Goal: Use online tool/utility: Utilize a website feature to perform a specific function

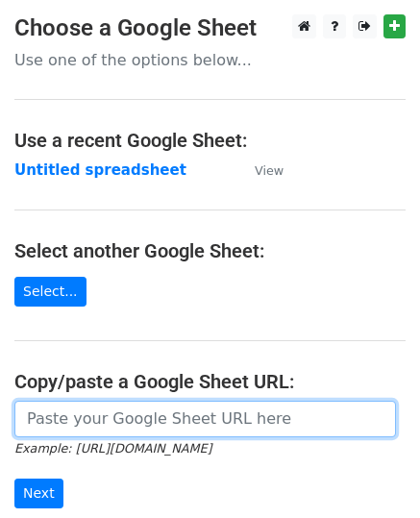
click at [126, 411] on input "url" at bounding box center [204, 419] width 381 height 37
paste input "[URL][DOMAIN_NAME]"
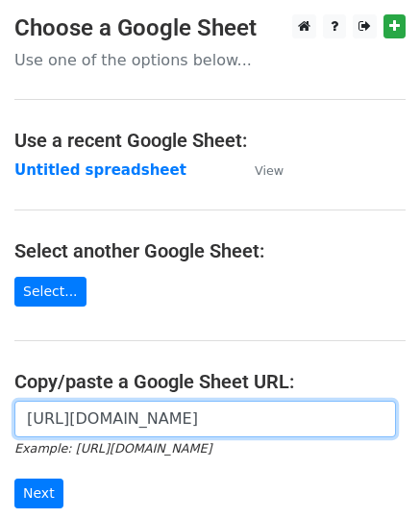
scroll to position [0, 421]
type input "[URL][DOMAIN_NAME]"
click at [14, 478] on input "Next" at bounding box center [38, 493] width 49 height 30
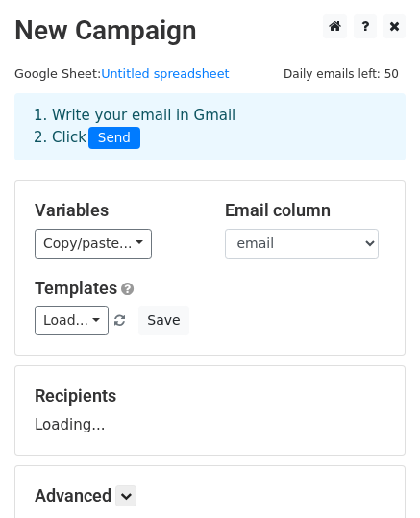
scroll to position [192, 0]
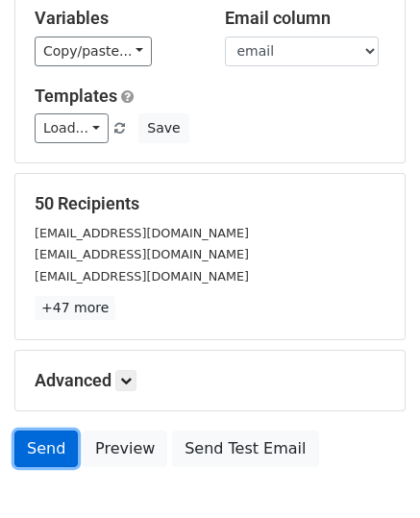
click at [56, 447] on link "Send" at bounding box center [45, 448] width 63 height 37
click at [312, 180] on div "50 Recipients caturdesty013@gmail.com sadivaap@gmail.com kwtyyy394@gmail.com +4…" at bounding box center [209, 256] width 389 height 165
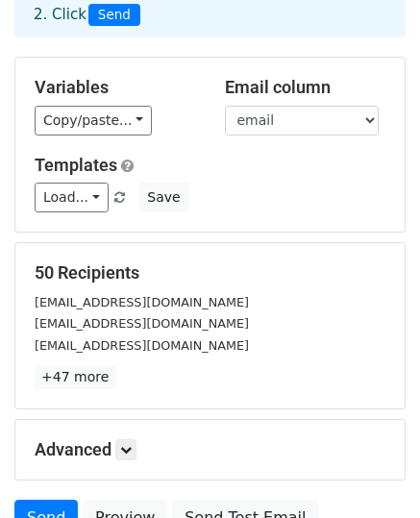
scroll to position [12, 0]
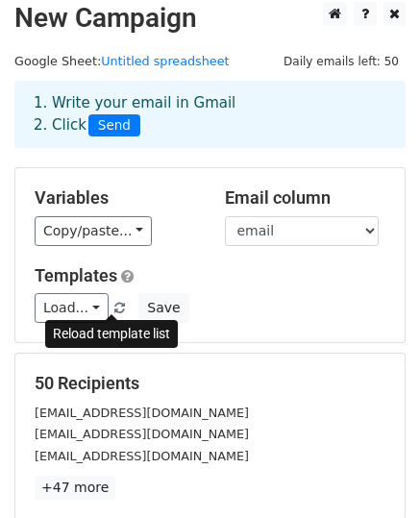
click at [114, 306] on span at bounding box center [119, 309] width 11 height 12
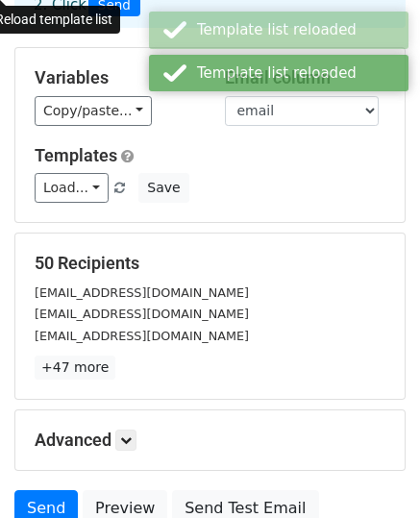
scroll to position [301, 0]
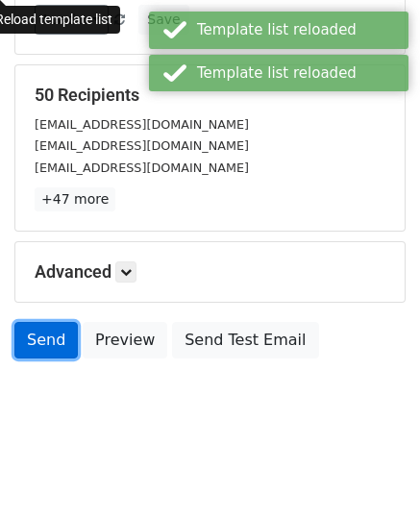
click at [48, 329] on link "Send" at bounding box center [45, 340] width 63 height 37
